Goal: Find specific page/section: Find specific page/section

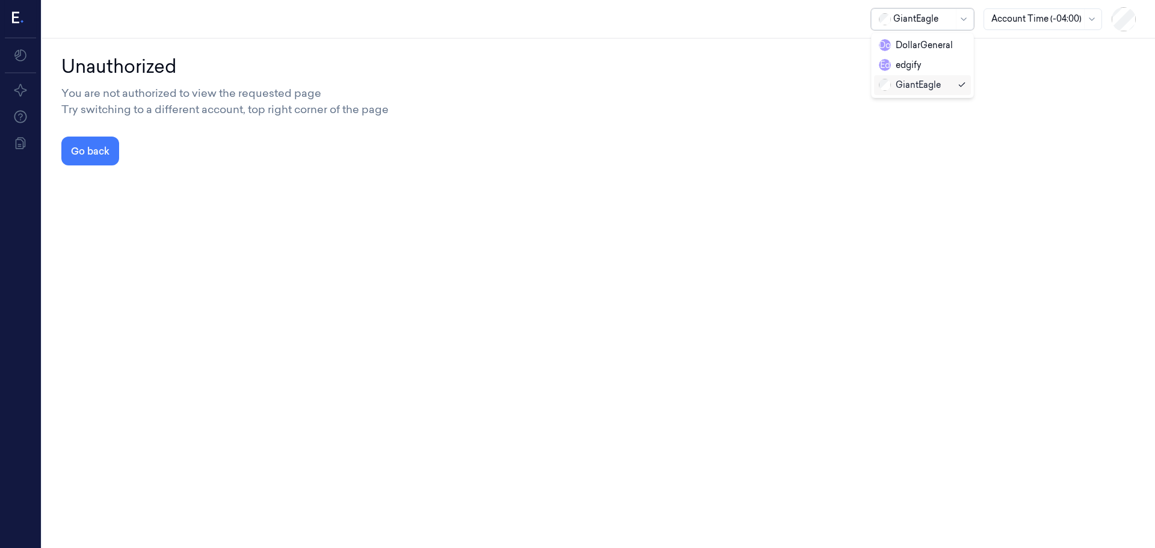
click at [904, 17] on div at bounding box center [923, 19] width 60 height 13
click at [909, 71] on div "edgify" at bounding box center [900, 65] width 42 height 13
click at [923, 20] on div at bounding box center [922, 19] width 60 height 13
click at [923, 47] on div "DollarGeneral" at bounding box center [915, 45] width 74 height 13
click at [100, 153] on button "Go back" at bounding box center [90, 151] width 58 height 29
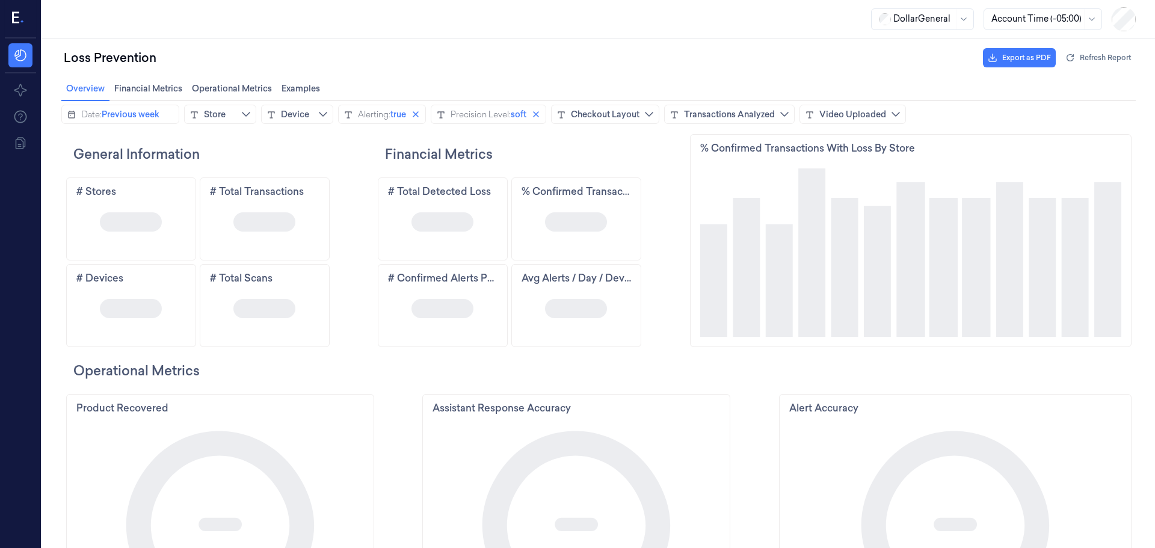
click at [921, 20] on div at bounding box center [923, 19] width 60 height 13
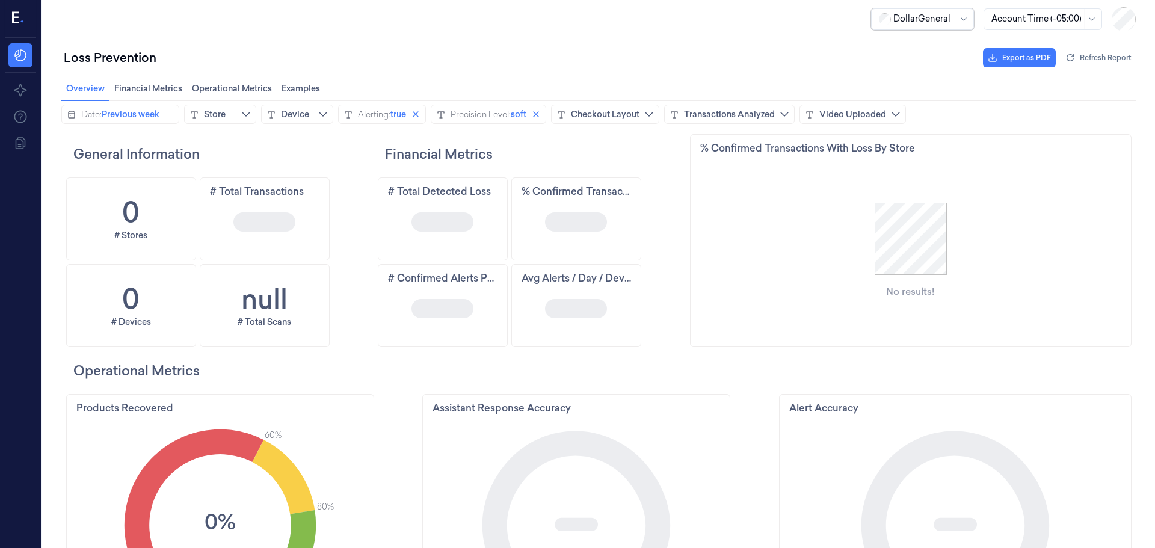
click at [732, 54] on div "Loss Prevention Export as PDF Refresh Report" at bounding box center [598, 57] width 1074 height 29
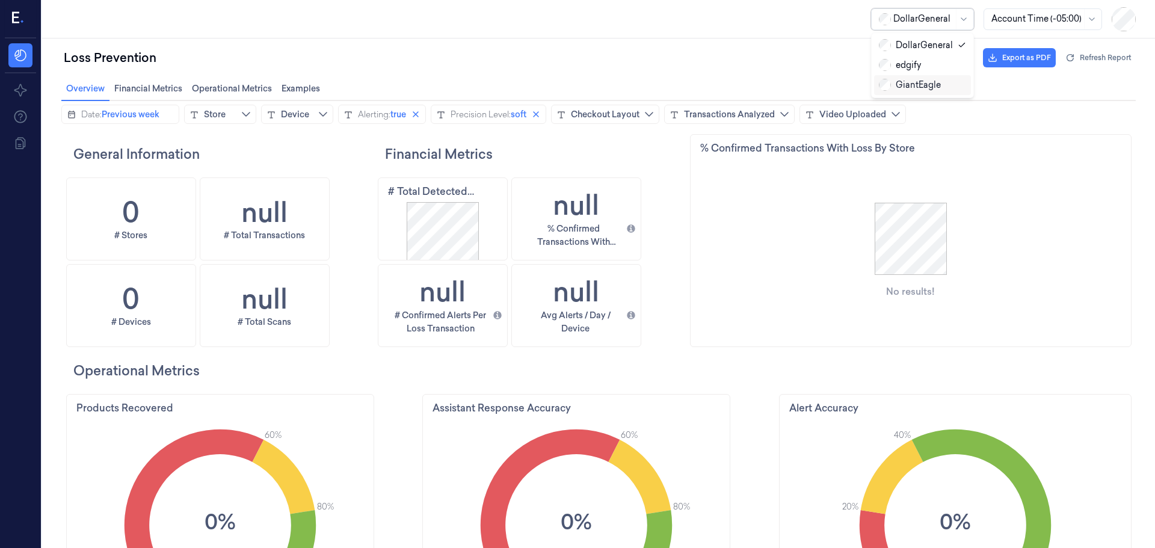
click at [908, 90] on div "GiantEagle" at bounding box center [910, 85] width 62 height 13
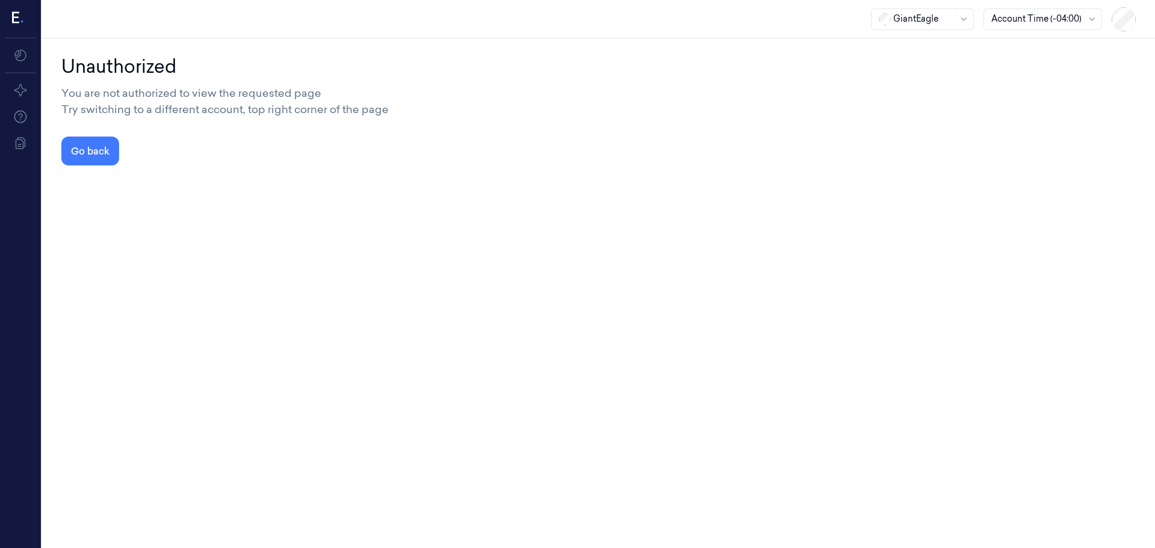
click at [1027, 26] on div "Account Time (-04:00)" at bounding box center [1036, 19] width 90 height 20
click at [1034, 82] on div "Local (+01:00)" at bounding box center [1018, 78] width 55 height 13
click at [937, 19] on div at bounding box center [923, 19] width 60 height 13
click at [906, 49] on div "DollarGeneral" at bounding box center [916, 45] width 74 height 13
click at [119, 149] on button "Go back" at bounding box center [90, 151] width 58 height 29
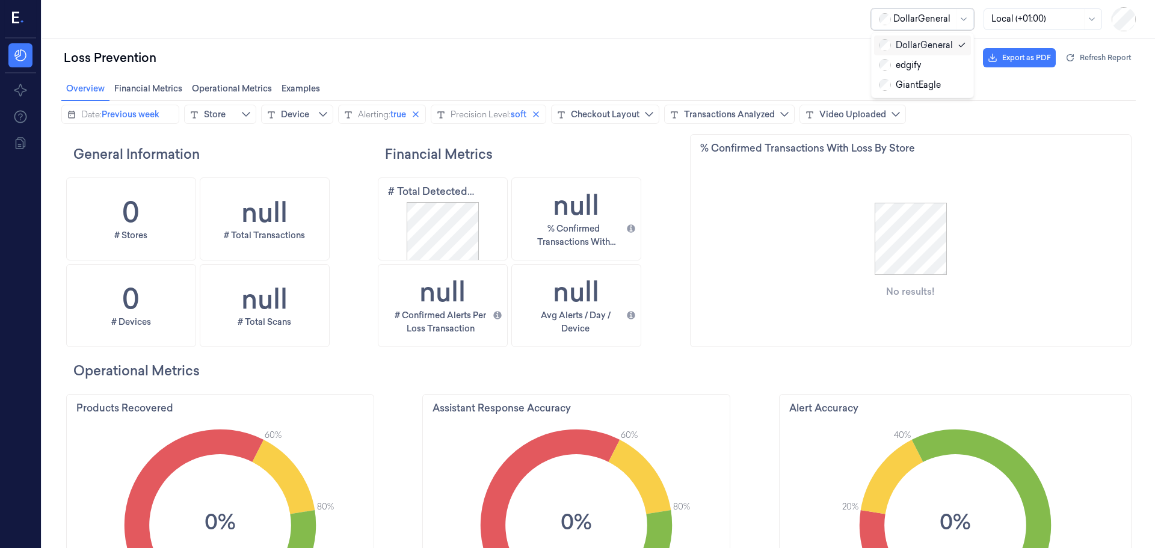
click at [931, 22] on div at bounding box center [923, 19] width 60 height 13
click at [925, 83] on div "GiantEagle" at bounding box center [910, 85] width 62 height 13
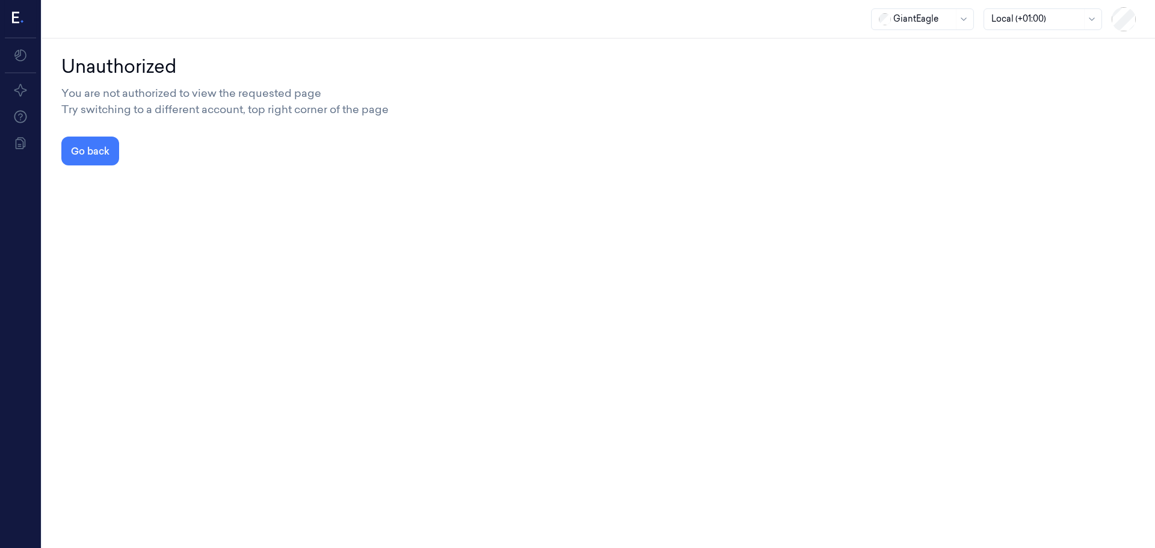
click at [1040, 77] on div "Unauthorized" at bounding box center [598, 66] width 1074 height 27
click at [929, 10] on div "GiantEagle" at bounding box center [923, 19] width 60 height 20
click at [591, 134] on div "Unauthorized You are not authorized to view the requested page Try switching to…" at bounding box center [598, 109] width 1074 height 113
click at [911, 25] on div at bounding box center [923, 19] width 60 height 13
click at [923, 47] on div "DollarGeneral" at bounding box center [916, 45] width 74 height 13
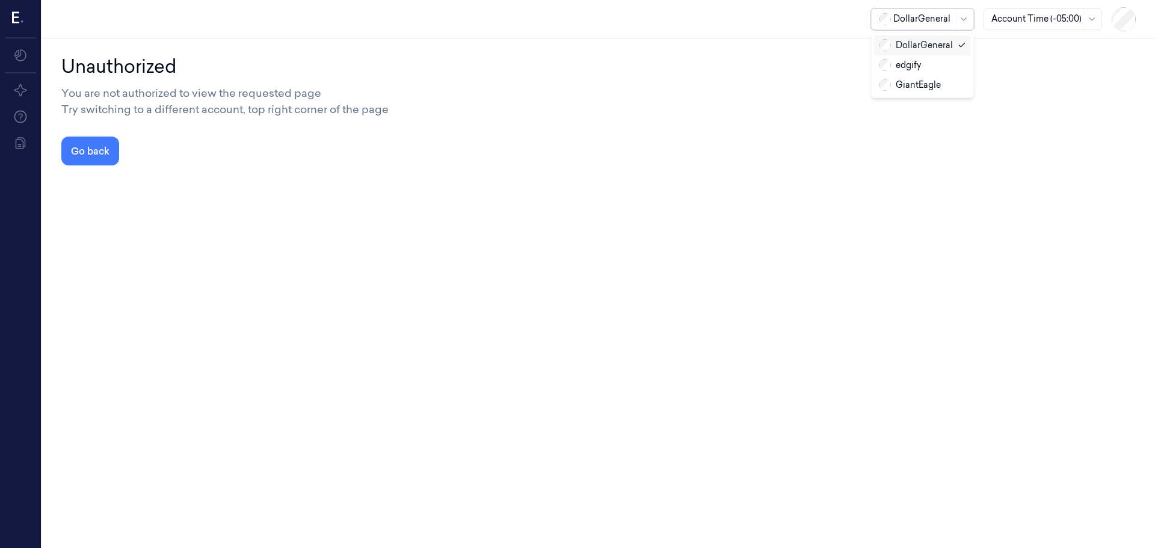
click at [921, 24] on div at bounding box center [923, 19] width 60 height 13
click at [918, 88] on div "GiantEagle" at bounding box center [910, 85] width 62 height 13
click at [1025, 16] on div at bounding box center [1036, 19] width 90 height 13
click at [1020, 79] on div "Local (+01:00)" at bounding box center [1018, 78] width 55 height 13
click at [938, 78] on div "Unauthorized" at bounding box center [598, 66] width 1074 height 27
